Goal: Transaction & Acquisition: Book appointment/travel/reservation

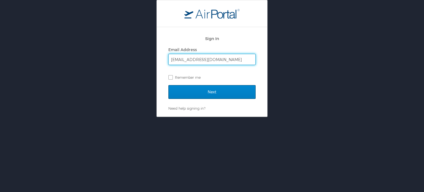
type input "vdantonio@una.edu"
click at [210, 95] on input "Next" at bounding box center [211, 92] width 87 height 14
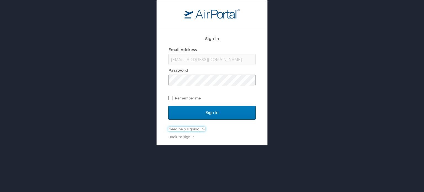
click at [198, 128] on link "Need help signing in?" at bounding box center [186, 129] width 37 height 4
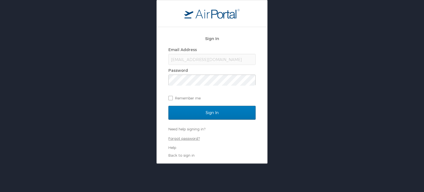
click at [192, 138] on link "Forgot password?" at bounding box center [183, 138] width 31 height 4
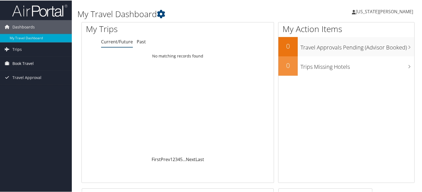
click at [29, 63] on span "Book Travel" at bounding box center [22, 63] width 21 height 14
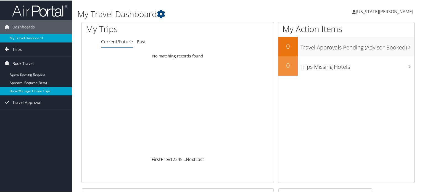
click at [26, 88] on link "Book/Manage Online Trips" at bounding box center [36, 90] width 72 height 8
click at [22, 89] on link "Book/Manage Online Trips" at bounding box center [36, 90] width 72 height 8
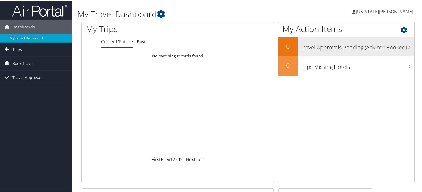
click at [325, 50] on h3 "Travel Approvals Pending (Advisor Booked)" at bounding box center [357, 45] width 114 height 10
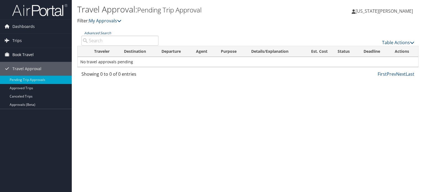
click at [28, 54] on span "Book Travel" at bounding box center [22, 55] width 21 height 14
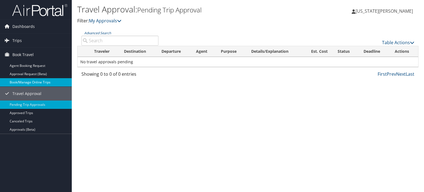
click at [29, 81] on link "Book/Manage Online Trips" at bounding box center [36, 82] width 72 height 8
